Goal: Register for event/course

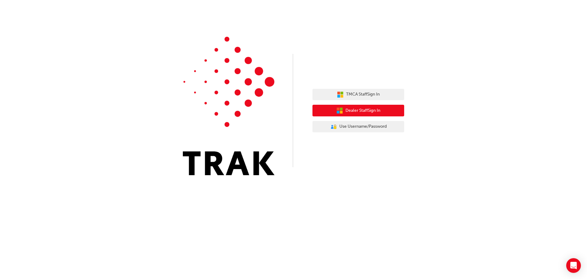
click at [372, 107] on span "Dealer Staff Sign In" at bounding box center [363, 110] width 35 height 7
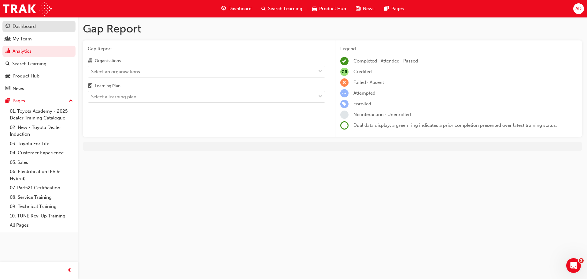
click at [31, 29] on div "Dashboard" at bounding box center [24, 26] width 23 height 7
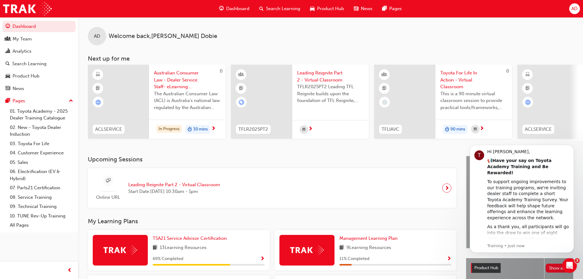
click at [194, 182] on div "Online URL Leading Reignite Part 2 - Virtual Classroom Start Date: [DATE] 10:30…" at bounding box center [159, 187] width 132 height 25
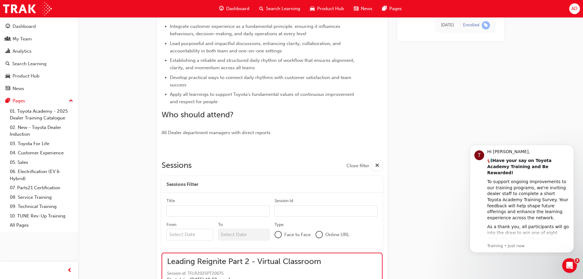
scroll to position [461, 0]
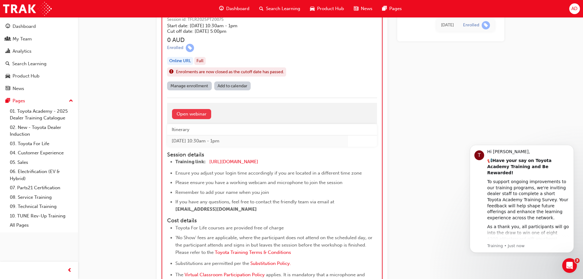
click at [205, 112] on link "Open webinar" at bounding box center [191, 114] width 39 height 10
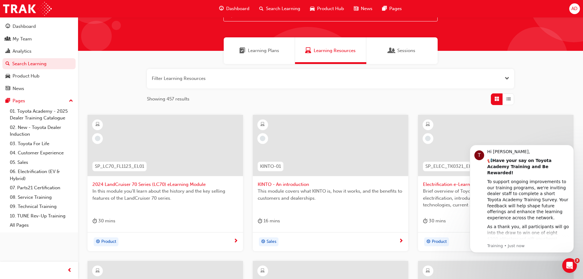
scroll to position [25, 0]
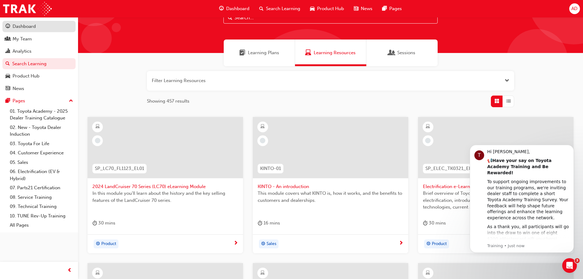
click at [32, 27] on div "Dashboard" at bounding box center [24, 26] width 23 height 7
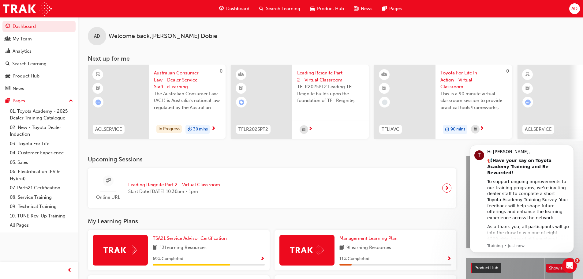
click at [425, 188] on div "Online URL Leading Reignite Part 2 - Virtual Classroom Start Date: [DATE] 10:30…" at bounding box center [272, 188] width 358 height 30
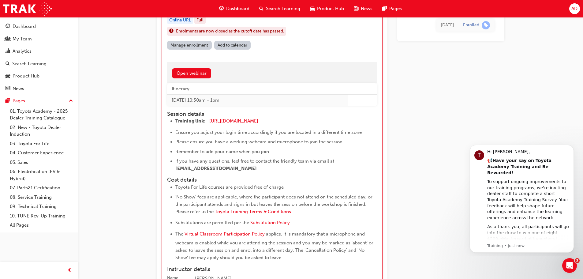
scroll to position [504, 0]
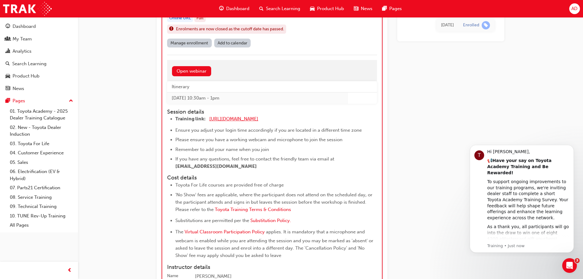
click at [244, 118] on span "https://zoom.us/j/5361740724" at bounding box center [233, 119] width 49 height 6
